Goal: Transaction & Acquisition: Purchase product/service

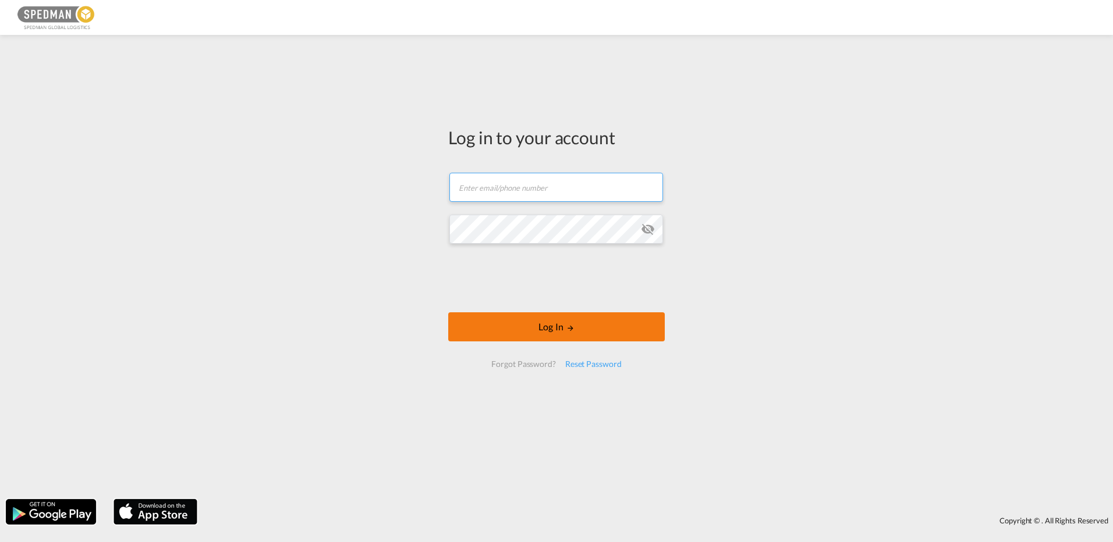
type input "[EMAIL_ADDRESS][DOMAIN_NAME]"
click at [502, 333] on button "Log In" at bounding box center [556, 326] width 216 height 29
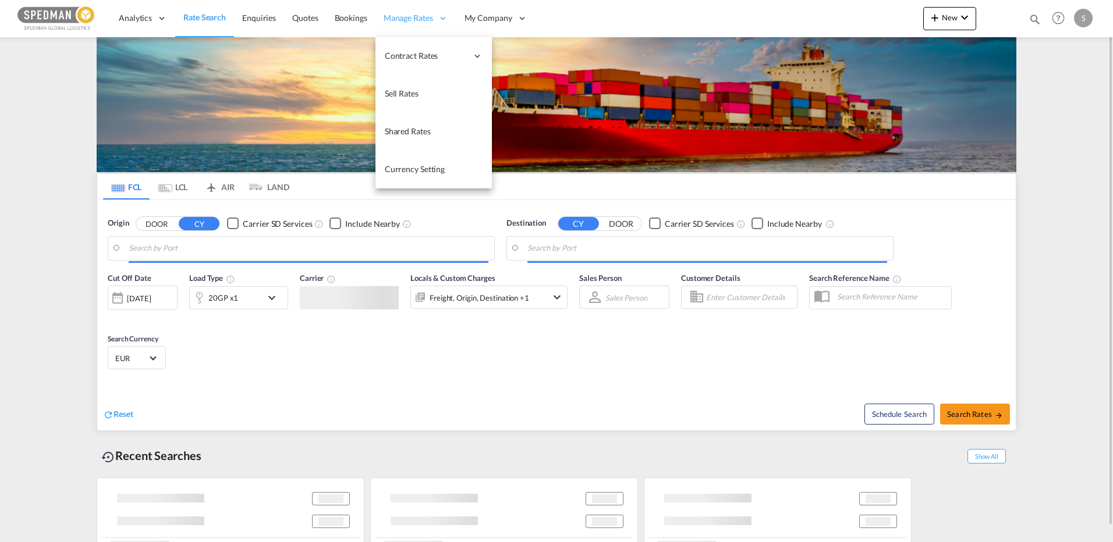
type input "[GEOGRAPHIC_DATA], DKFRC"
type input "Itapoa, BRIOA"
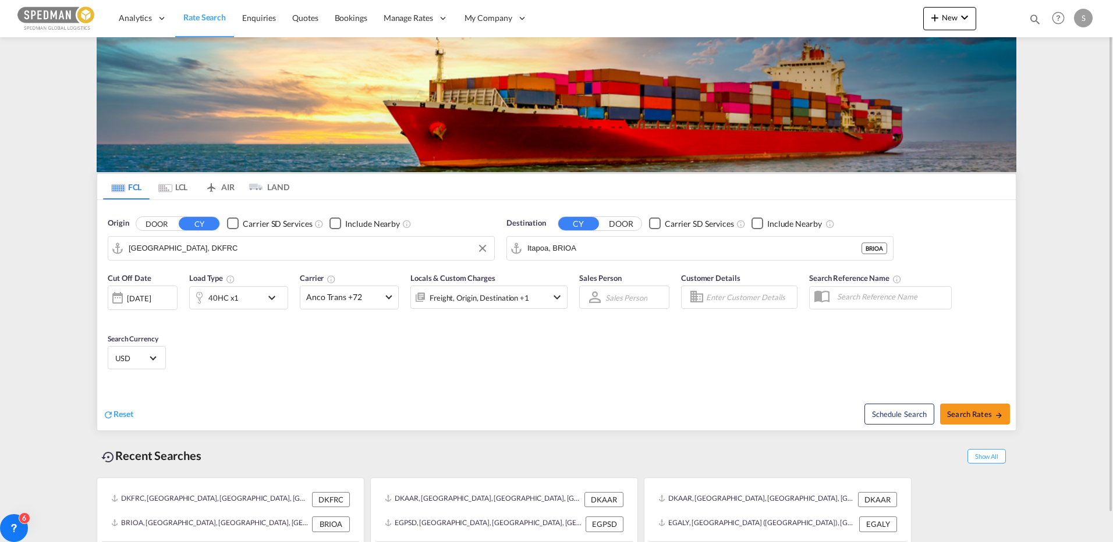
click at [224, 246] on input "[GEOGRAPHIC_DATA], DKFRC" at bounding box center [309, 248] width 360 height 17
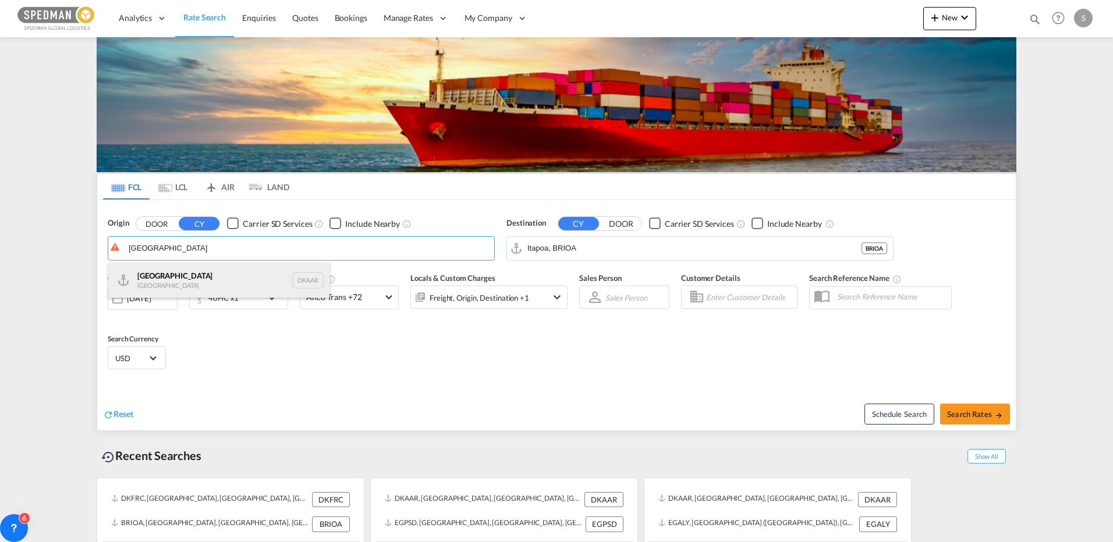
click at [158, 270] on div "Aarhus [GEOGRAPHIC_DATA] DKAAR" at bounding box center [218, 280] width 221 height 35
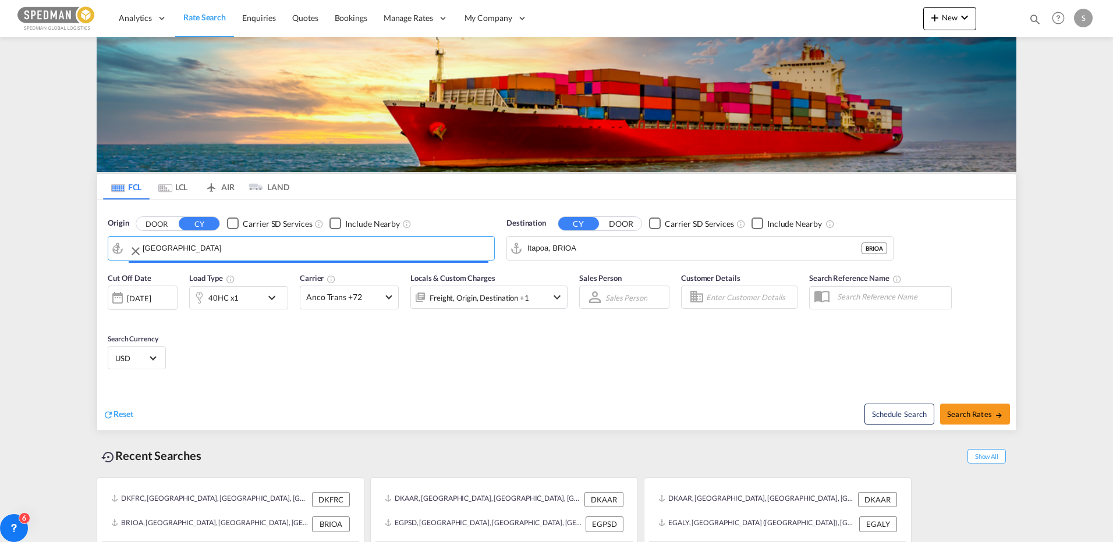
type input "[GEOGRAPHIC_DATA], [GEOGRAPHIC_DATA]"
click at [608, 251] on input "Itapoa, BRIOA" at bounding box center [707, 248] width 360 height 17
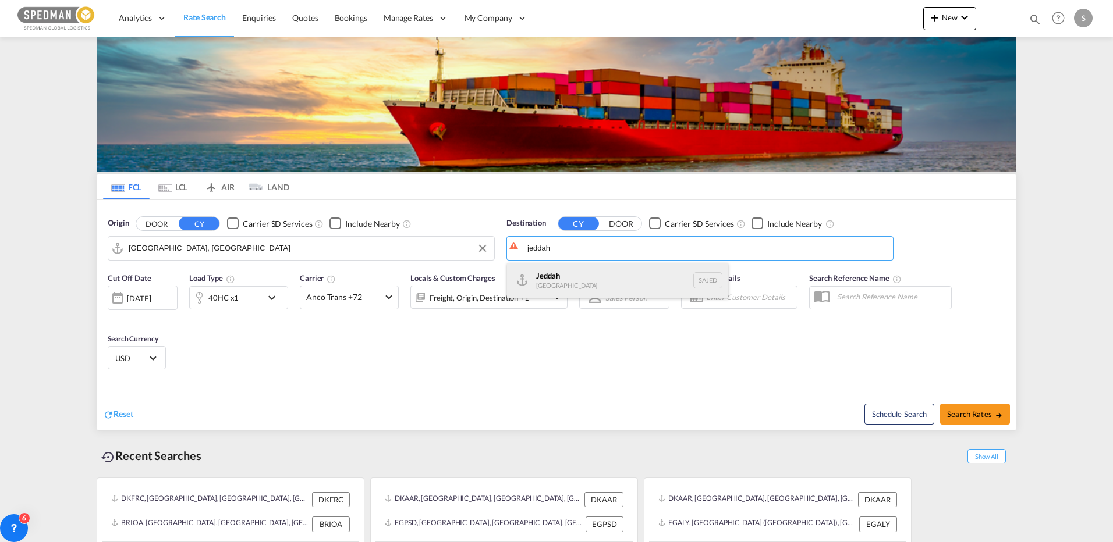
click at [555, 282] on div "Jeddah [GEOGRAPHIC_DATA] SAJED" at bounding box center [617, 280] width 221 height 35
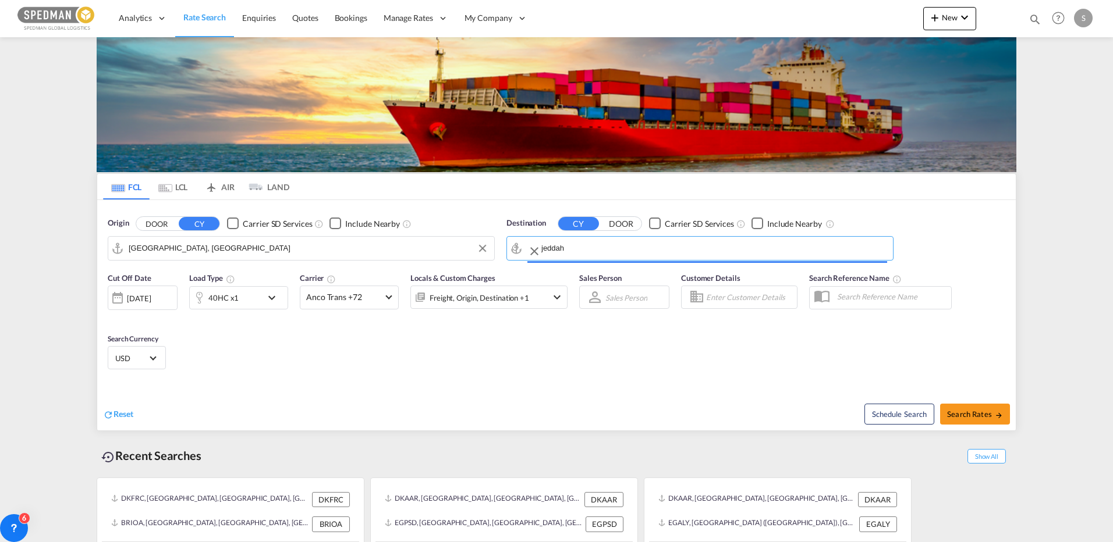
type input "Jeddah, SAJED"
click at [242, 301] on div "40HC x1" at bounding box center [226, 297] width 72 height 23
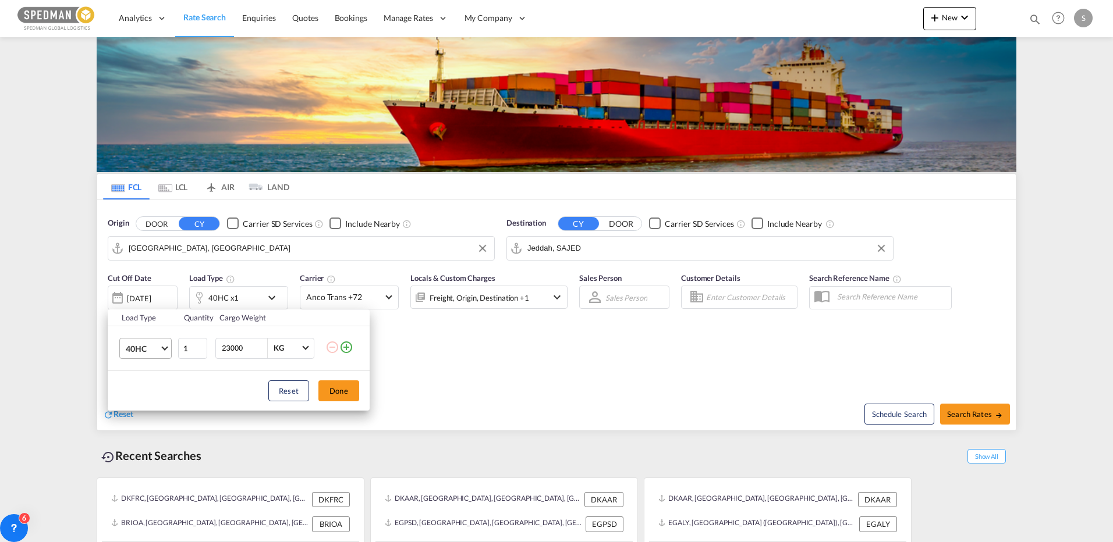
click at [158, 351] on span "40HC" at bounding box center [143, 349] width 34 height 12
click at [150, 294] on md-option "20GP" at bounding box center [155, 293] width 79 height 28
drag, startPoint x: 258, startPoint y: 351, endPoint x: 201, endPoint y: 351, distance: 56.4
click at [221, 351] on input "22995" at bounding box center [244, 349] width 47 height 20
drag, startPoint x: 250, startPoint y: 350, endPoint x: 177, endPoint y: 351, distance: 73.3
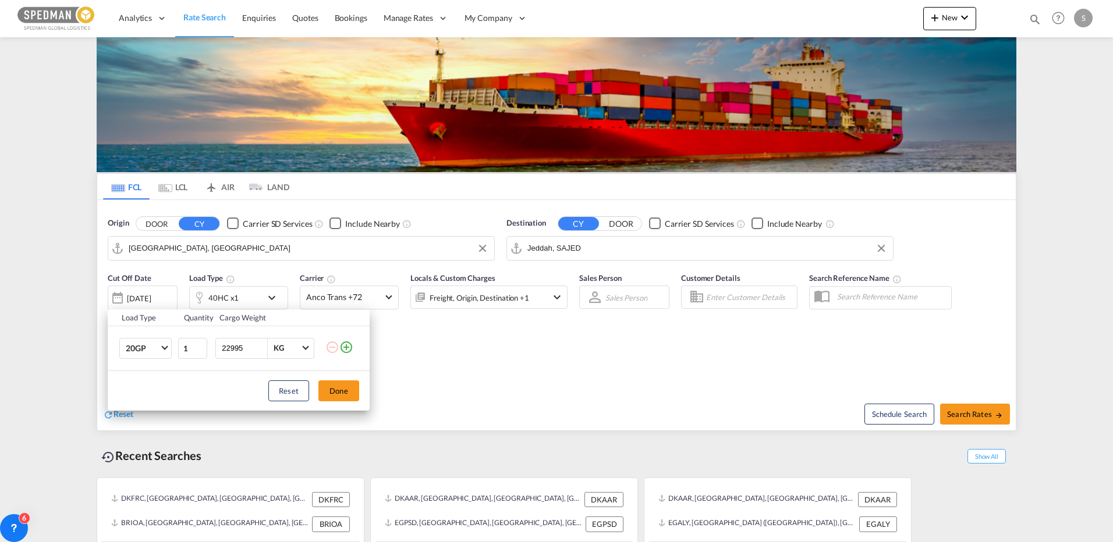
click at [177, 351] on tr "20GP 1 22995 KG KG" at bounding box center [239, 348] width 262 height 45
type input "1500"
click at [344, 397] on button "Done" at bounding box center [338, 391] width 41 height 21
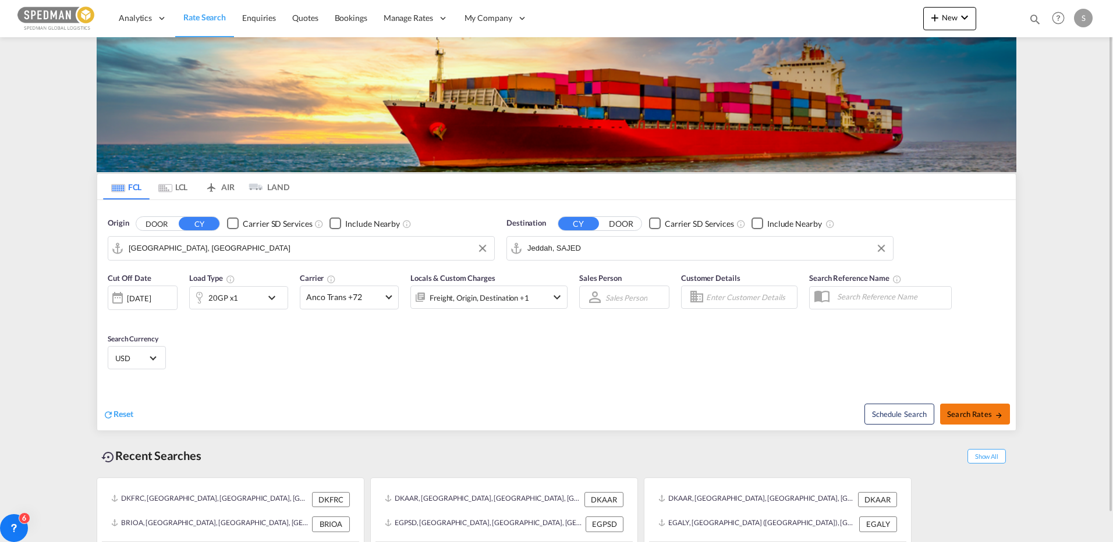
click at [962, 417] on span "Search Rates" at bounding box center [975, 414] width 56 height 9
type input "DKAAR to SAJED / [DATE]"
